Goal: Information Seeking & Learning: Learn about a topic

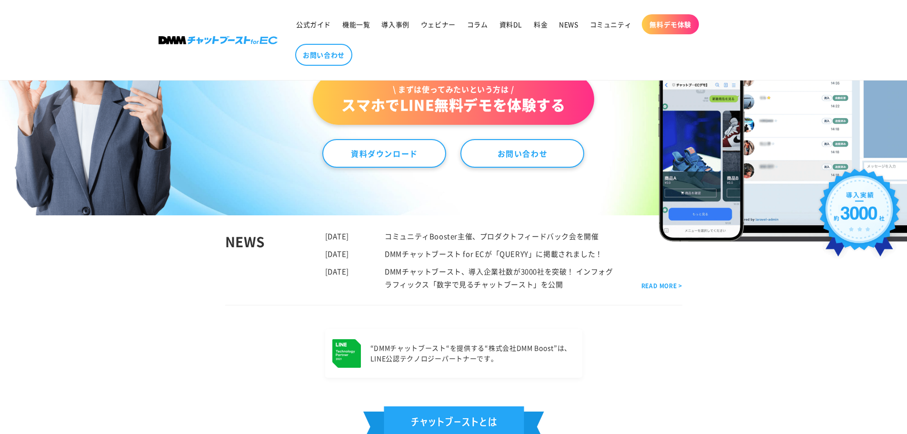
scroll to position [48, 0]
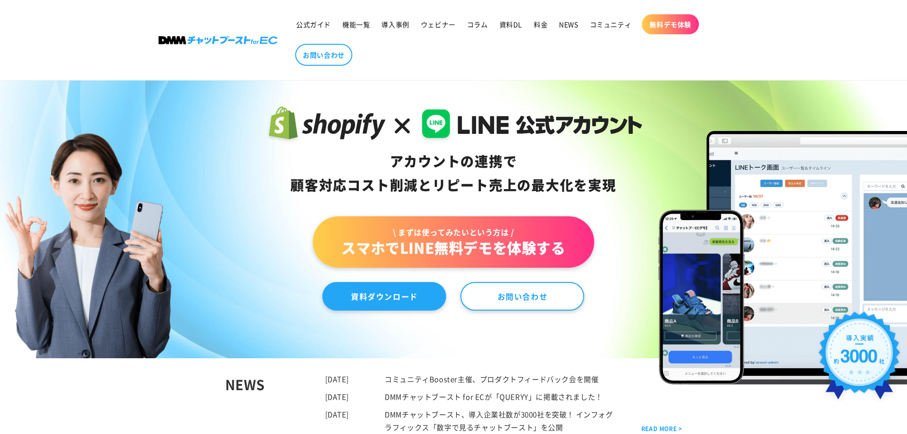
click at [388, 297] on link "資料ダウンロード" at bounding box center [384, 296] width 124 height 29
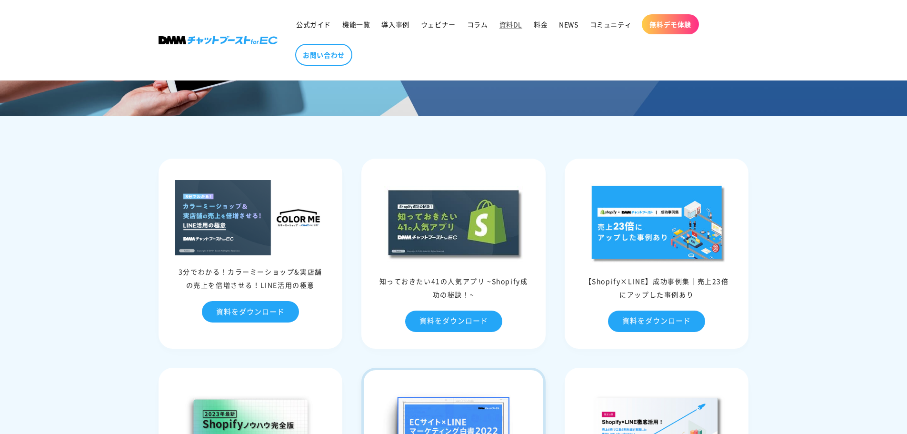
scroll to position [95, 0]
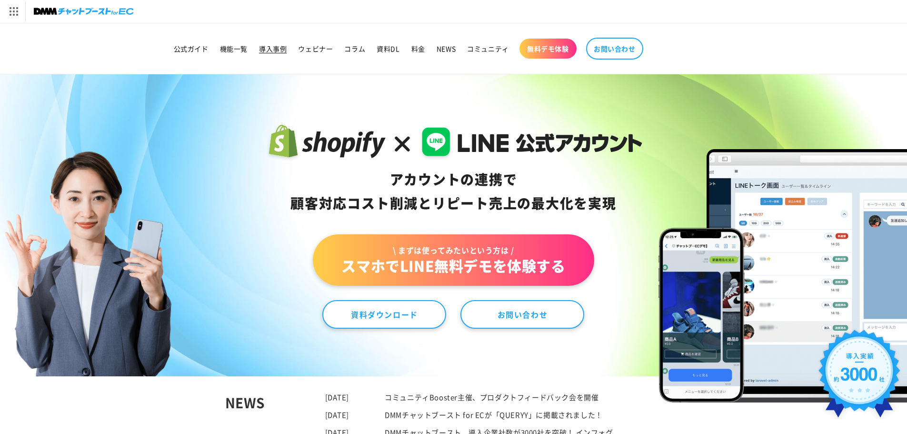
click at [259, 53] on link "導入事例" at bounding box center [272, 49] width 39 height 20
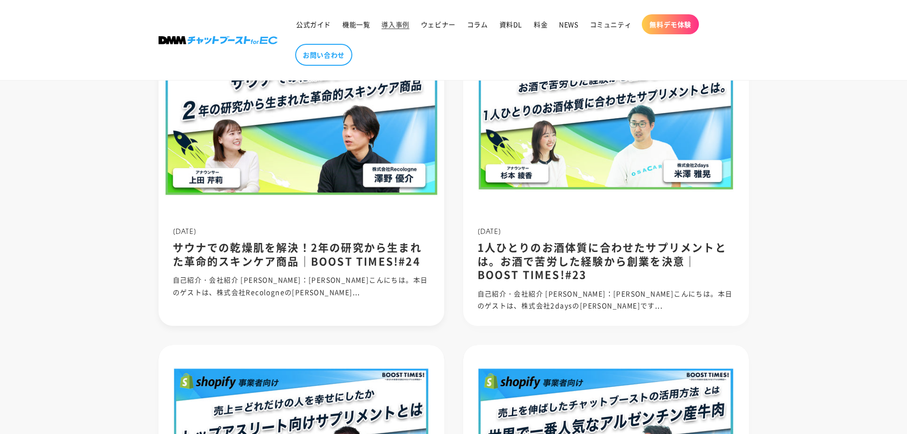
scroll to position [238, 0]
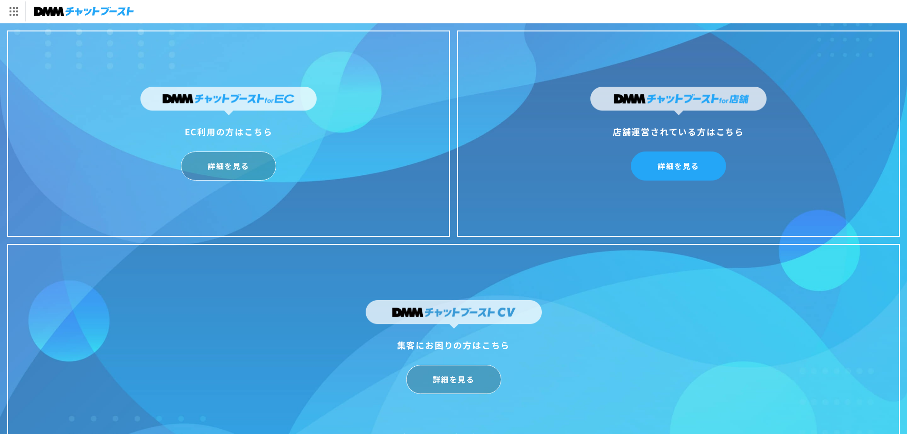
click at [659, 170] on link "詳細を見る" at bounding box center [678, 165] width 95 height 29
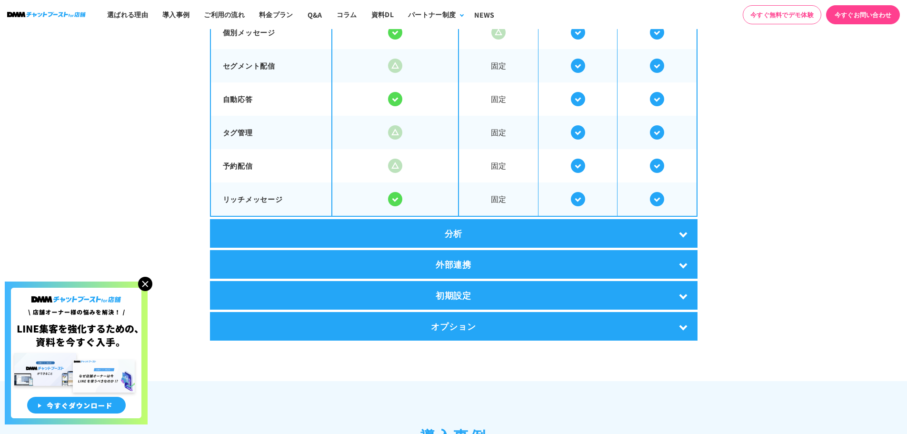
scroll to position [1880, 0]
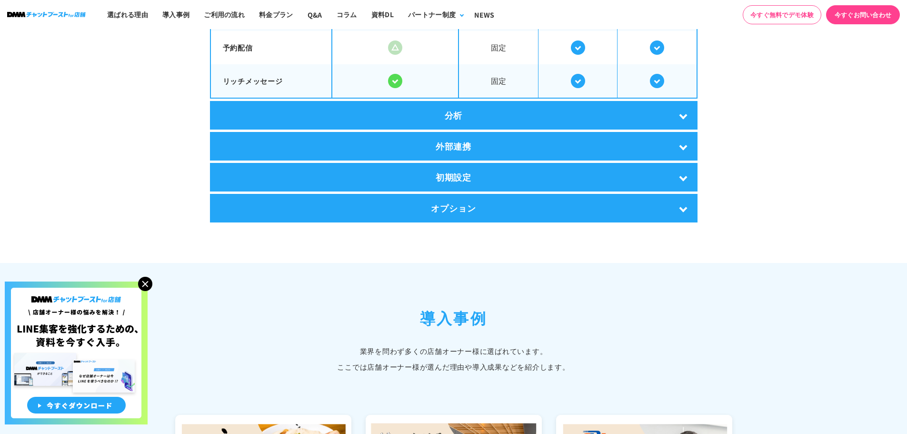
click at [514, 114] on div "分析" at bounding box center [454, 115] width 488 height 29
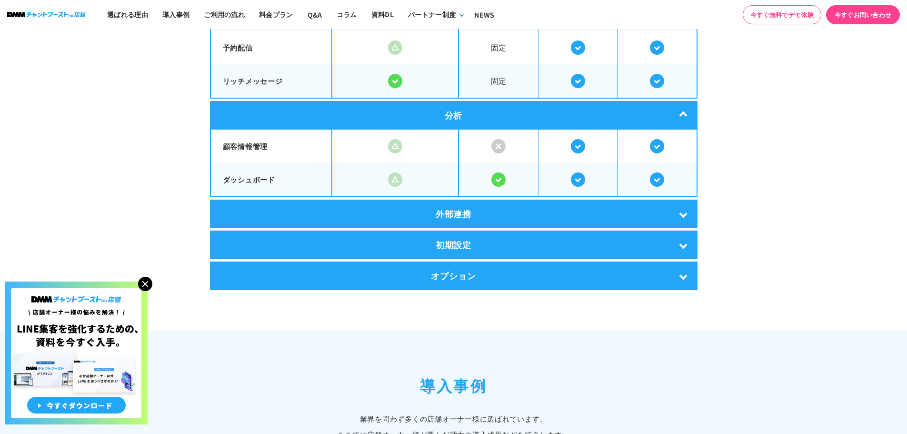
click at [491, 211] on div "外部連携" at bounding box center [454, 214] width 488 height 29
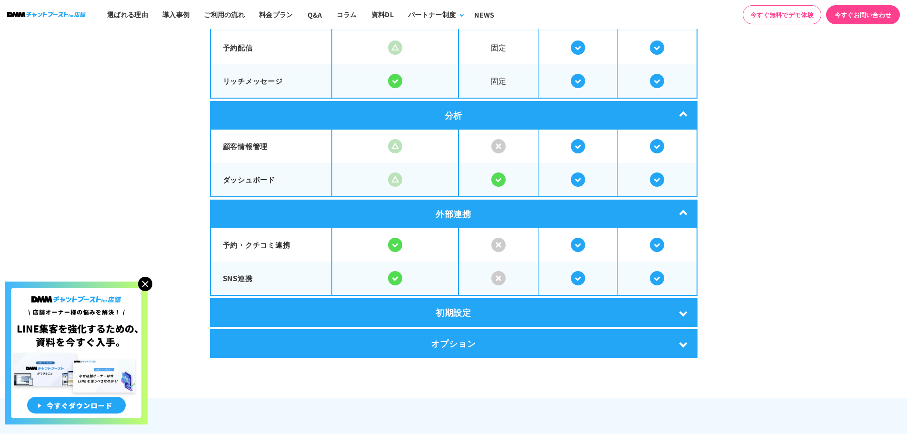
click at [494, 314] on div "初期設定" at bounding box center [454, 312] width 488 height 29
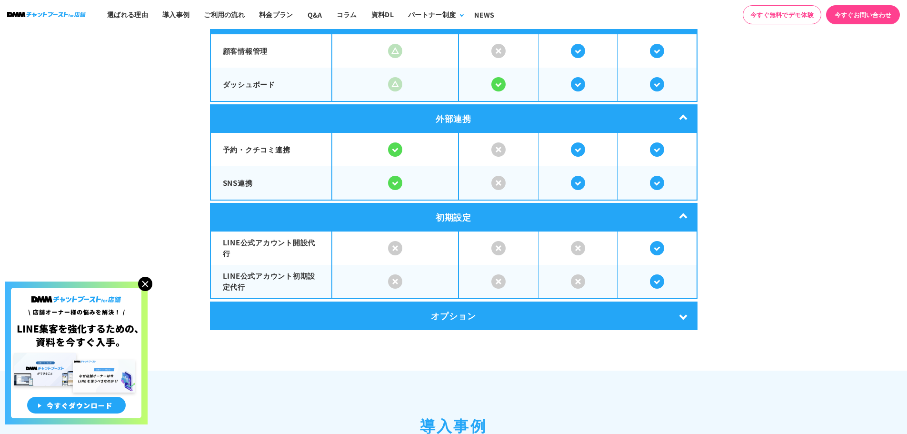
click at [493, 311] on div "オプション" at bounding box center [454, 315] width 488 height 29
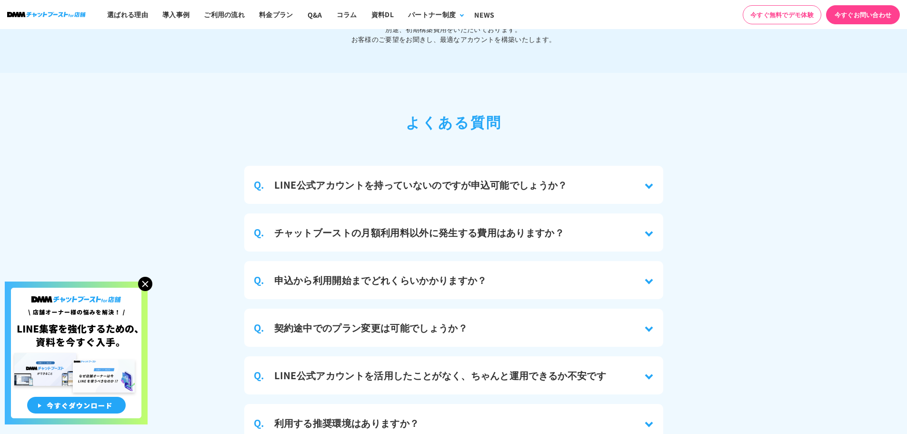
scroll to position [4452, 0]
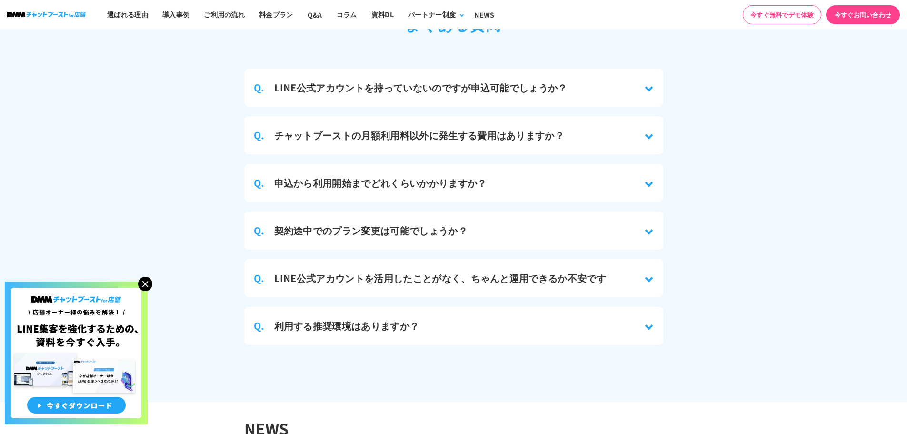
click at [483, 136] on div "Q. チャットブーストの月額利用料以外に発生する費用はありますか？" at bounding box center [453, 135] width 419 height 38
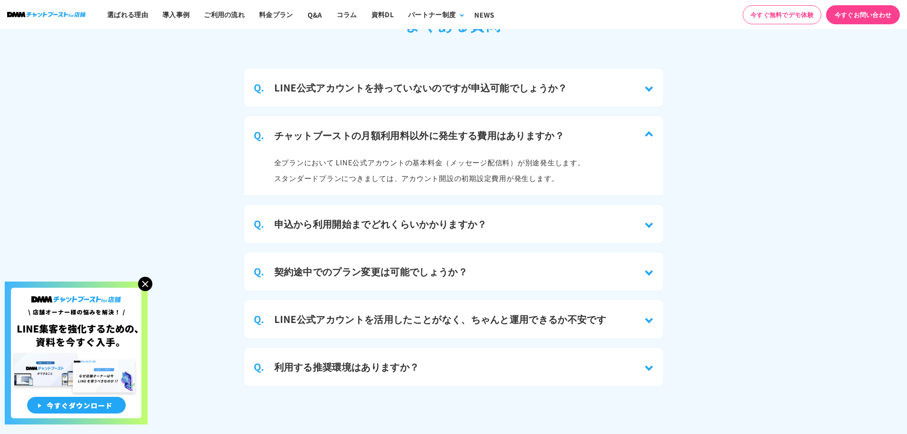
click at [359, 225] on div "Q. 申込から利用開始までどれくらいかかりますか？" at bounding box center [453, 224] width 419 height 38
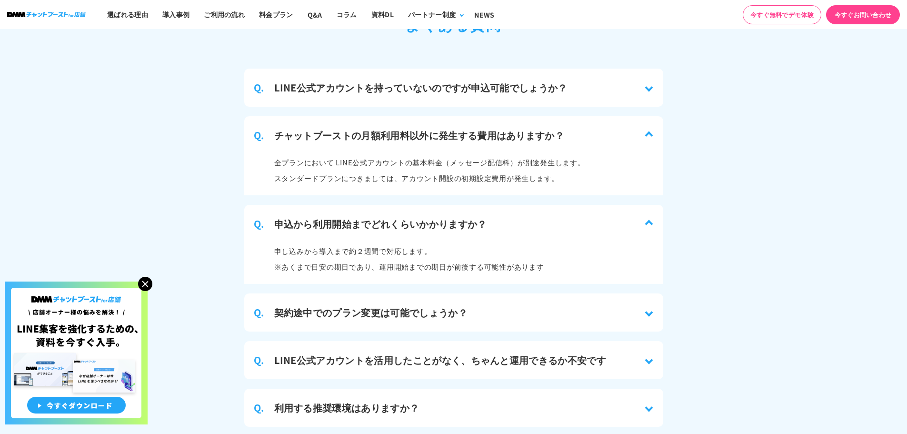
click at [377, 305] on h3 "契約途中でのプラン変更は可能でしょうか？" at bounding box center [370, 312] width 193 height 14
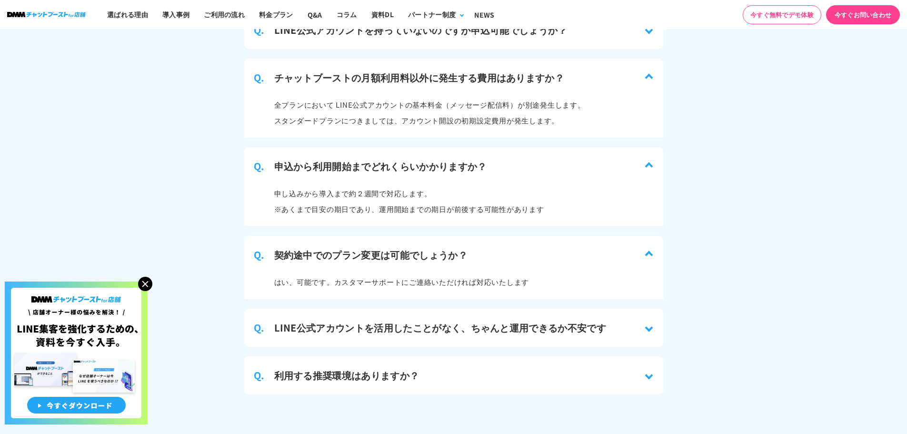
scroll to position [4594, 0]
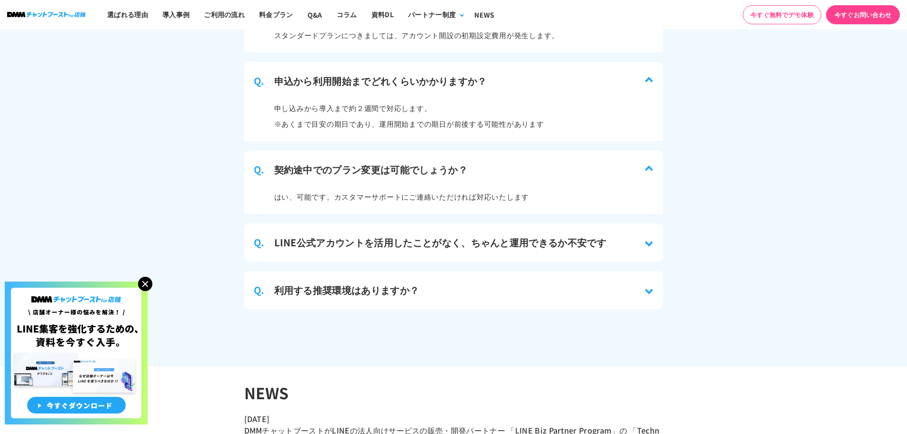
click at [376, 226] on div "Q. LINE公式アカウントを活用したことがなく、ちゃんと運用できるか不安です" at bounding box center [453, 242] width 419 height 38
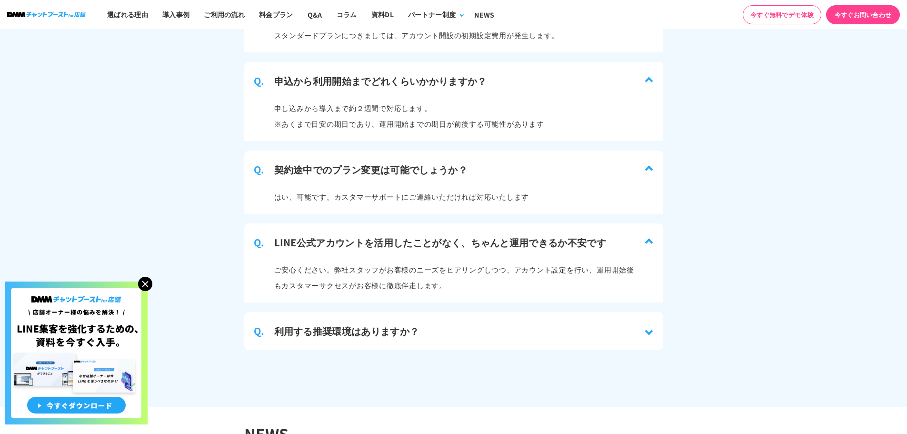
click at [369, 312] on div "Q. 利用する推奨環境はありますか？" at bounding box center [453, 331] width 419 height 38
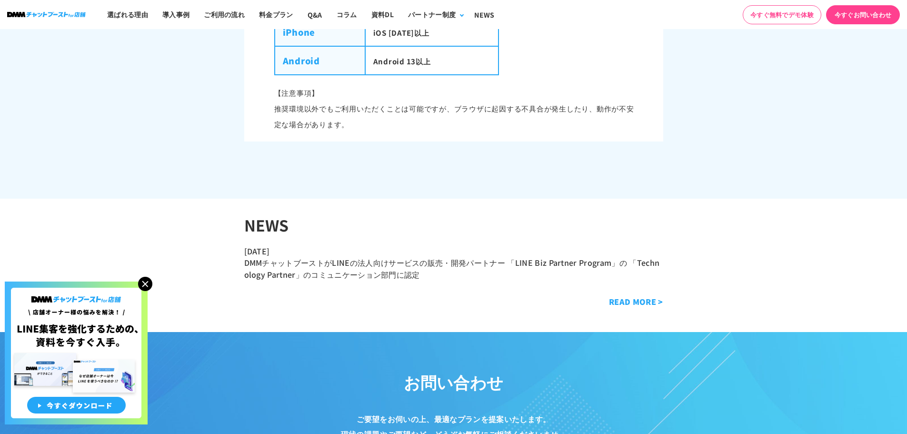
scroll to position [5071, 0]
